Goal: Find specific fact: Find specific fact

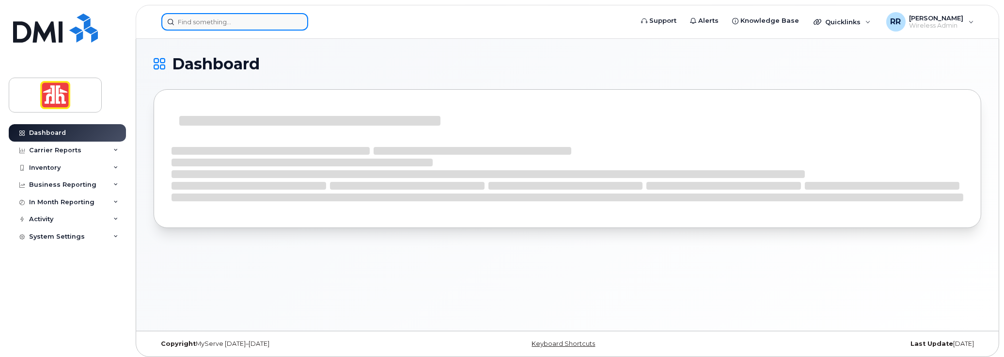
click at [188, 19] on input at bounding box center [234, 21] width 147 height 17
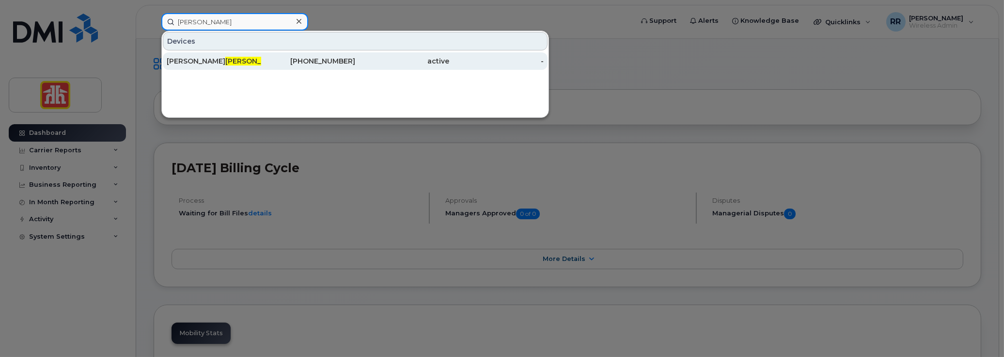
type input "finley"
click at [225, 61] on span "Finley" at bounding box center [254, 61] width 59 height 9
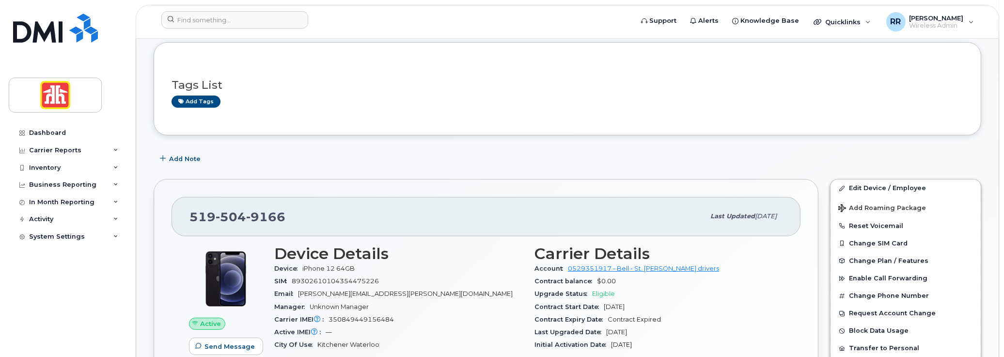
scroll to position [145, 0]
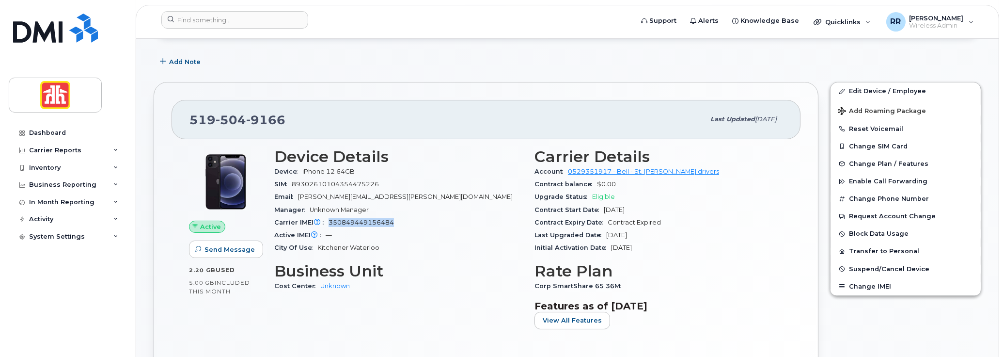
drag, startPoint x: 329, startPoint y: 219, endPoint x: 392, endPoint y: 219, distance: 63.5
click at [392, 219] on span "350849449156484" at bounding box center [361, 222] width 65 height 7
copy span "350849449156484"
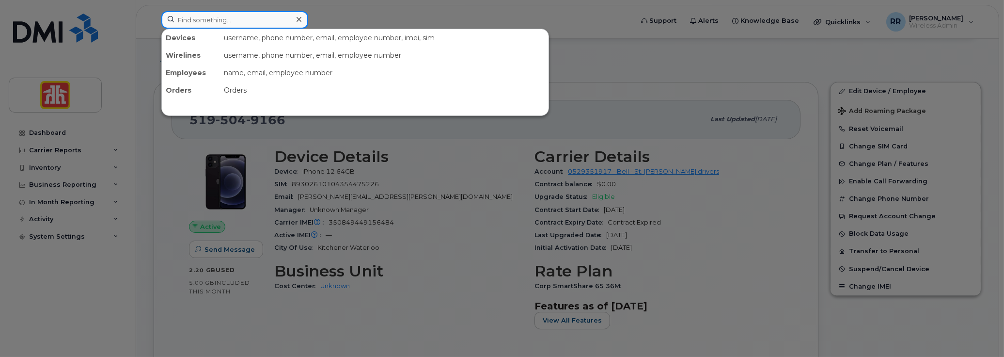
click at [230, 19] on input at bounding box center [234, 19] width 147 height 17
paste input "[PERSON_NAME]"
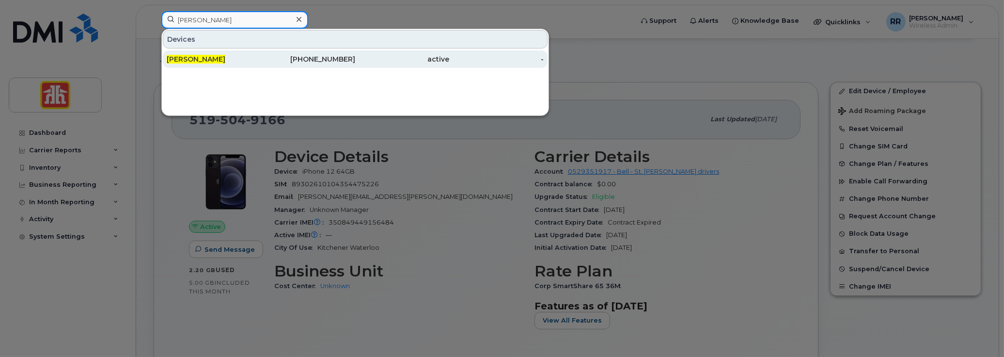
type input "[PERSON_NAME]"
click at [205, 59] on span "[PERSON_NAME]" at bounding box center [196, 59] width 59 height 9
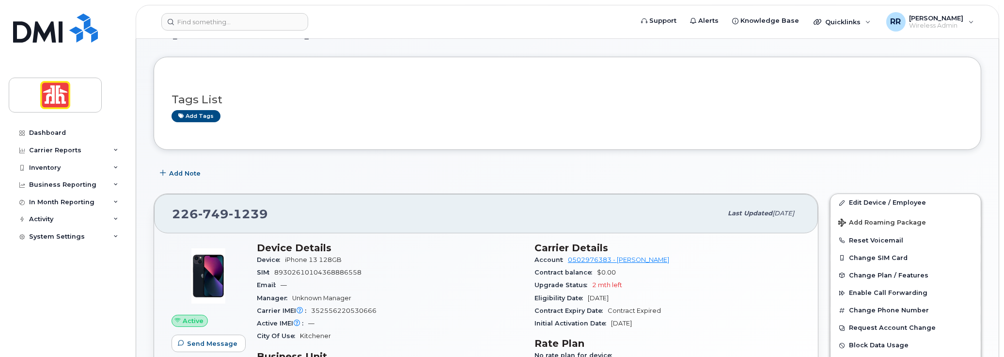
scroll to position [48, 0]
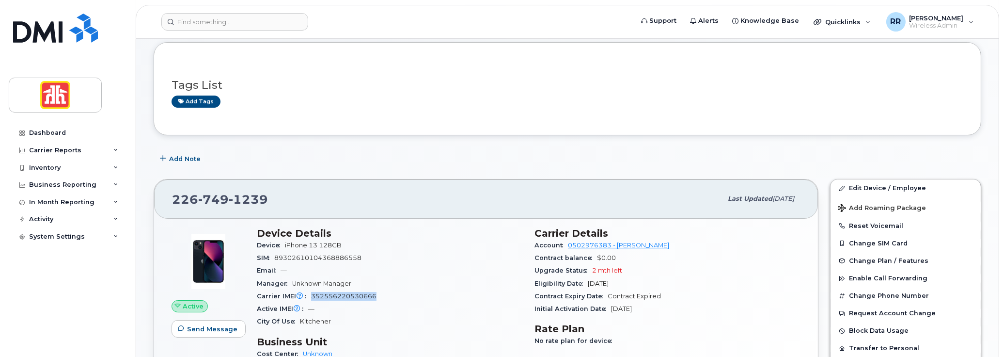
drag, startPoint x: 312, startPoint y: 295, endPoint x: 378, endPoint y: 290, distance: 66.5
click at [378, 290] on div "Carrier IMEI Carrier IMEI is reported during the last billing cycle or change o…" at bounding box center [390, 296] width 266 height 13
copy span "352556220530666"
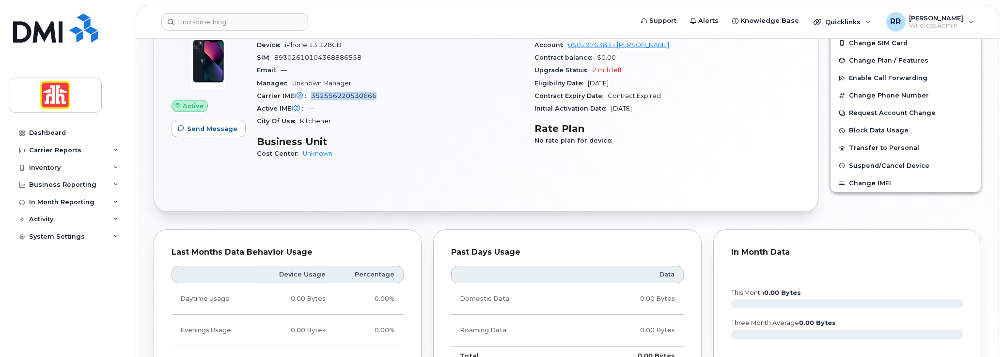
scroll to position [103, 0]
